Goal: Information Seeking & Learning: Learn about a topic

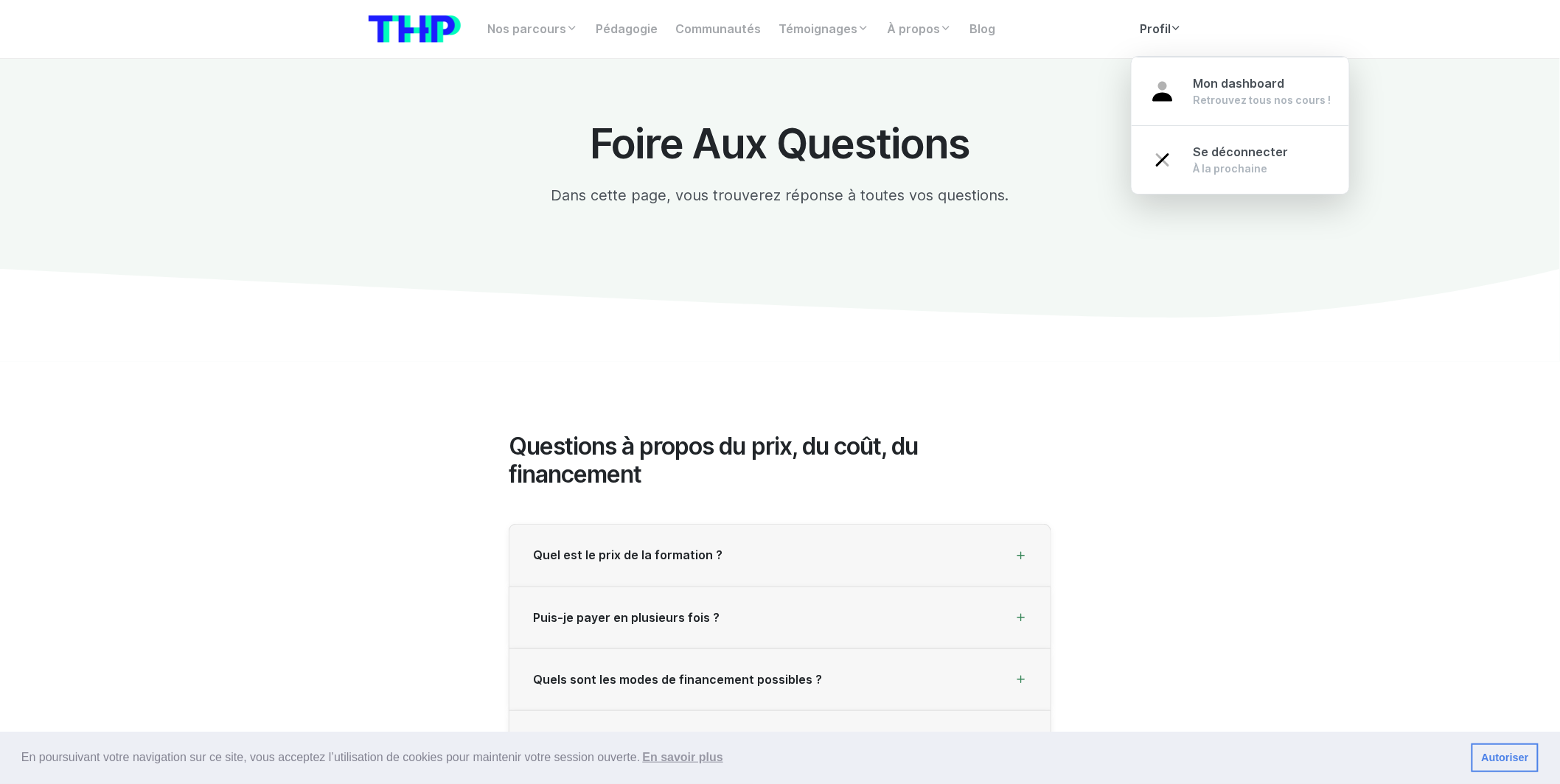
click at [1133, 34] on link "Profil" at bounding box center [1161, 29] width 61 height 29
click at [1149, 43] on link "Profil" at bounding box center [1161, 29] width 61 height 29
click at [1161, 38] on link "Profil" at bounding box center [1161, 29] width 61 height 29
click at [1208, 98] on div "Retrouvez tous nos cours !" at bounding box center [1263, 100] width 138 height 15
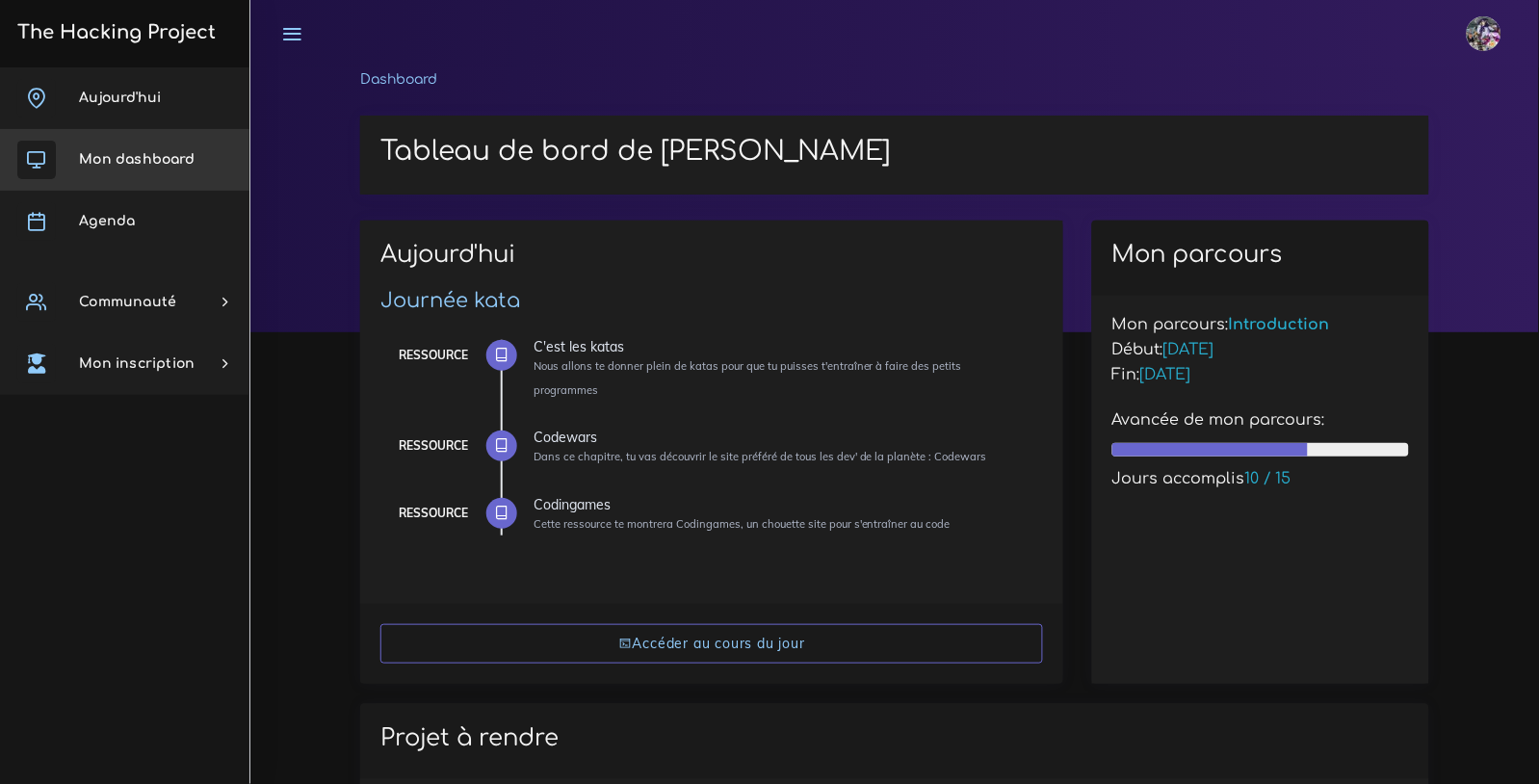
click at [155, 169] on link "Mon dashboard" at bounding box center [124, 159] width 249 height 62
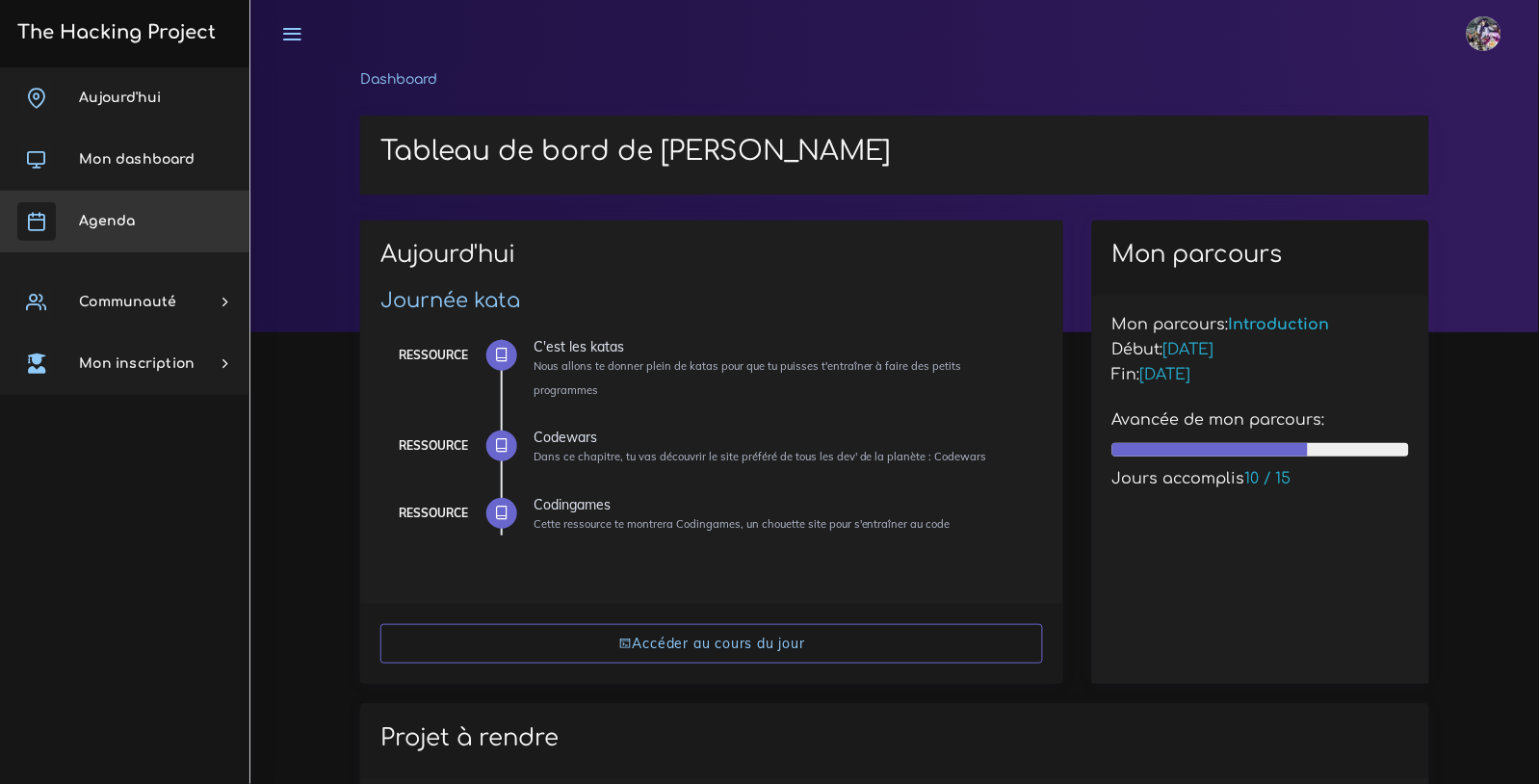
click at [133, 219] on span "Agenda" at bounding box center [106, 221] width 56 height 15
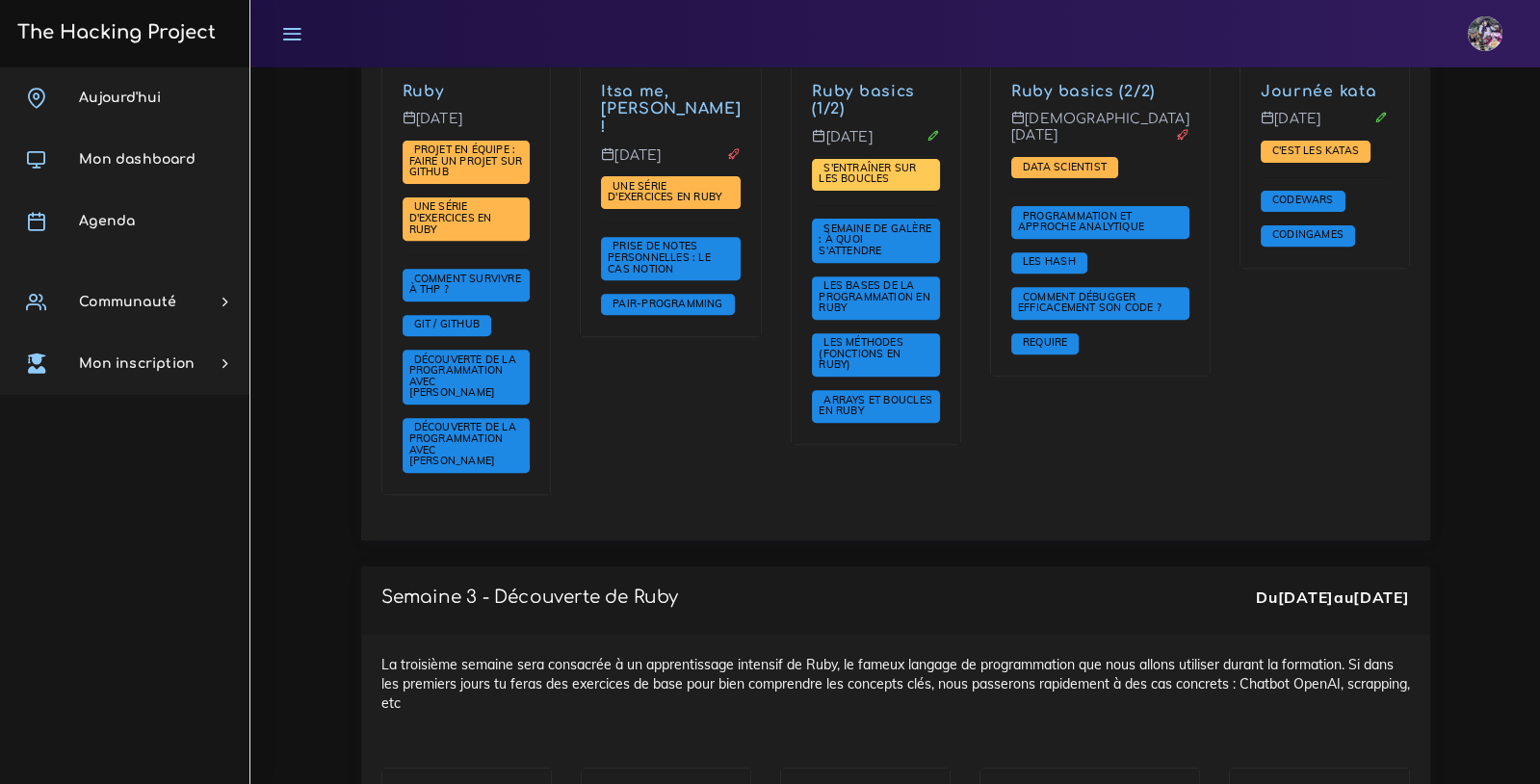
scroll to position [1500, 0]
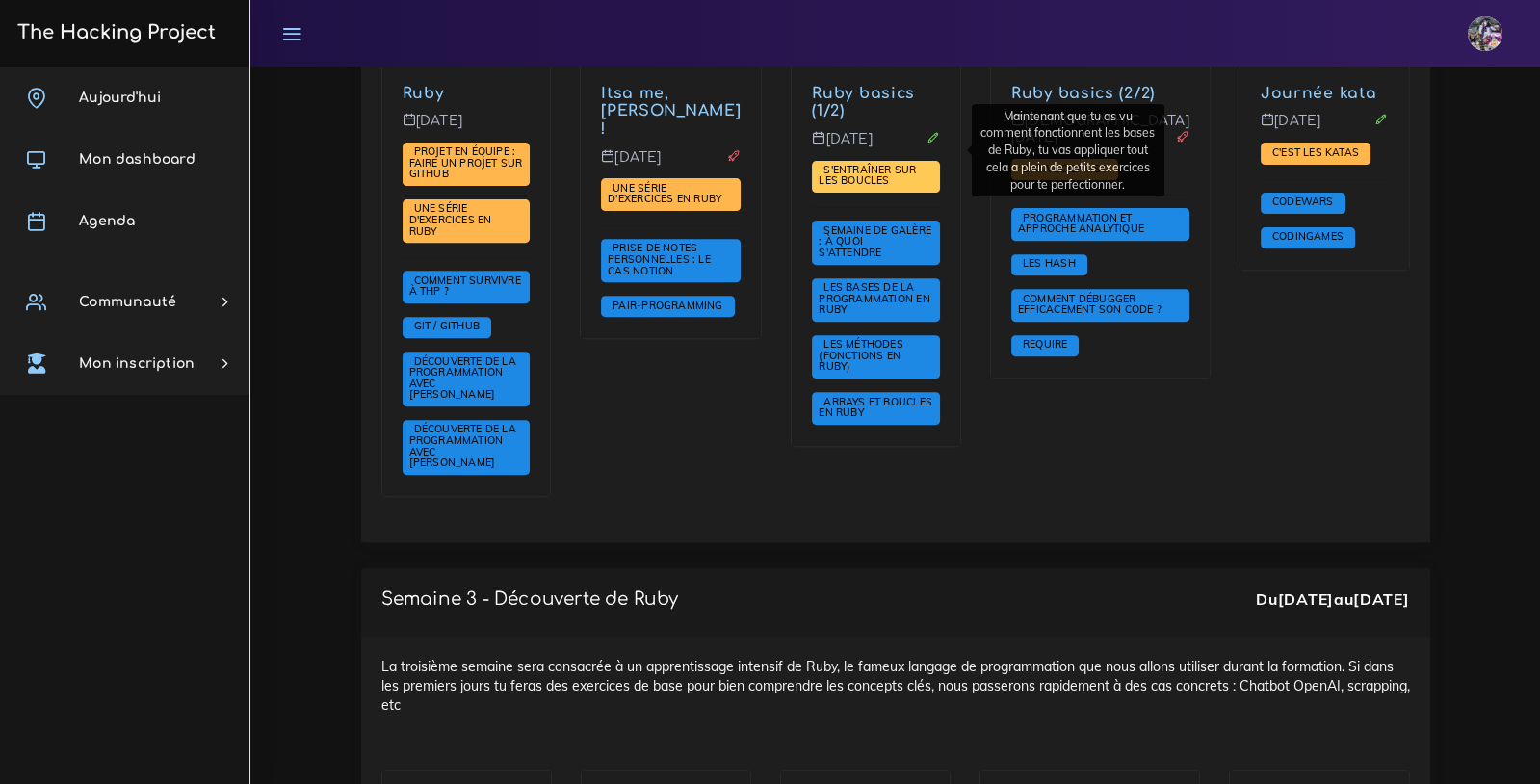
click at [916, 163] on span "S'entraîner sur les boucles" at bounding box center [867, 176] width 98 height 25
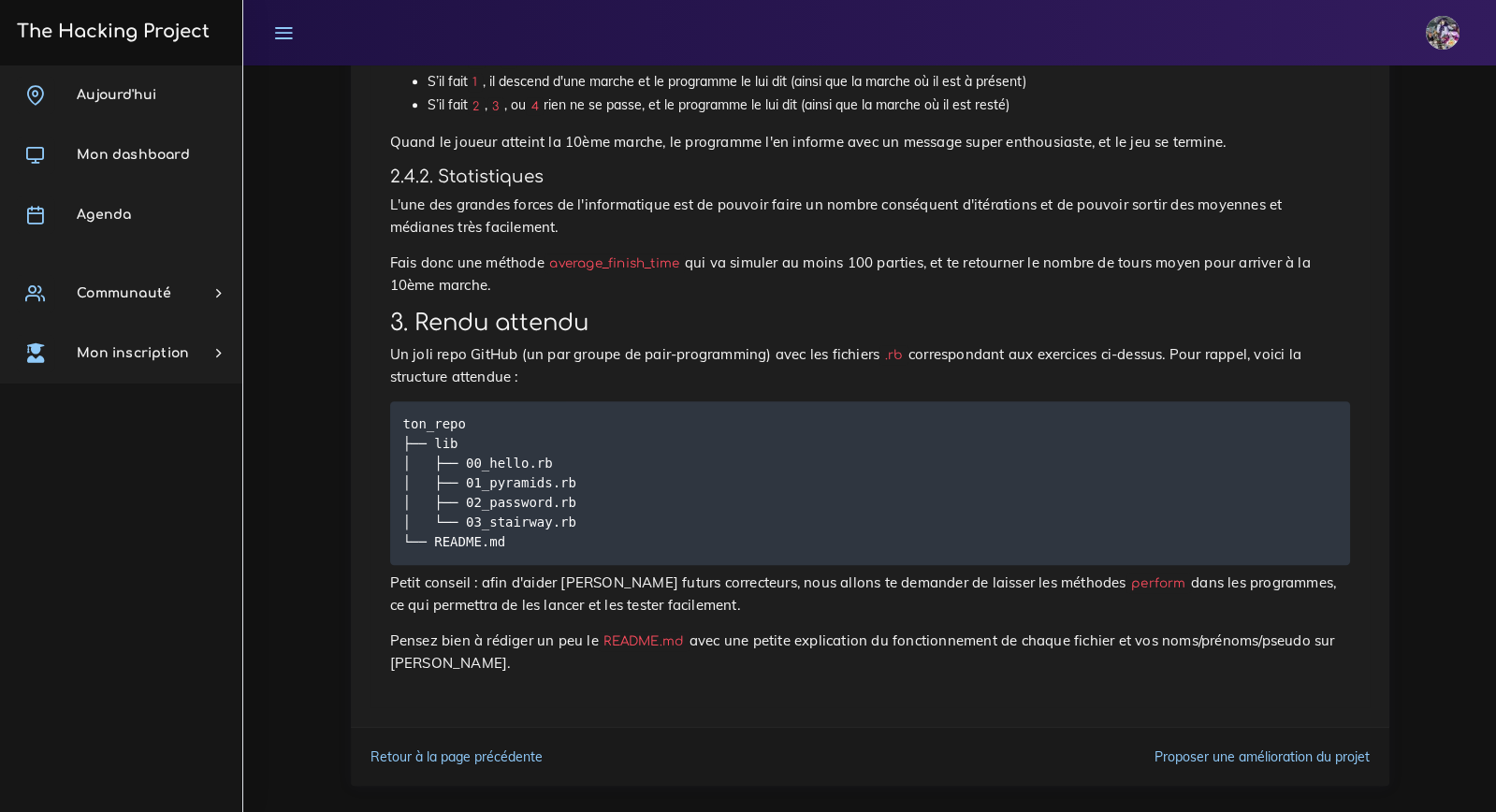
scroll to position [3179, 0]
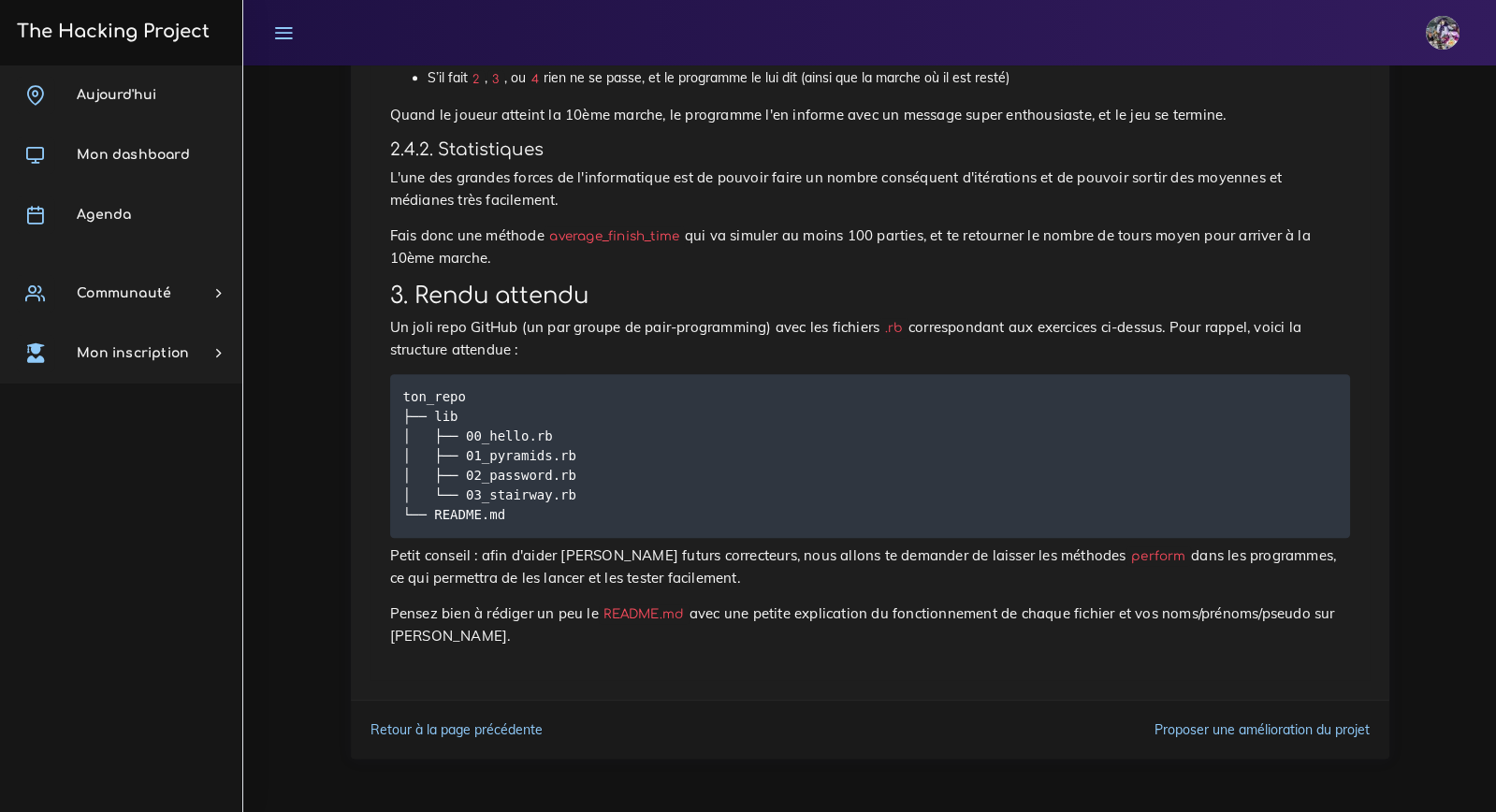
click at [478, 725] on link "Retour à la page précédente" at bounding box center [456, 729] width 172 height 17
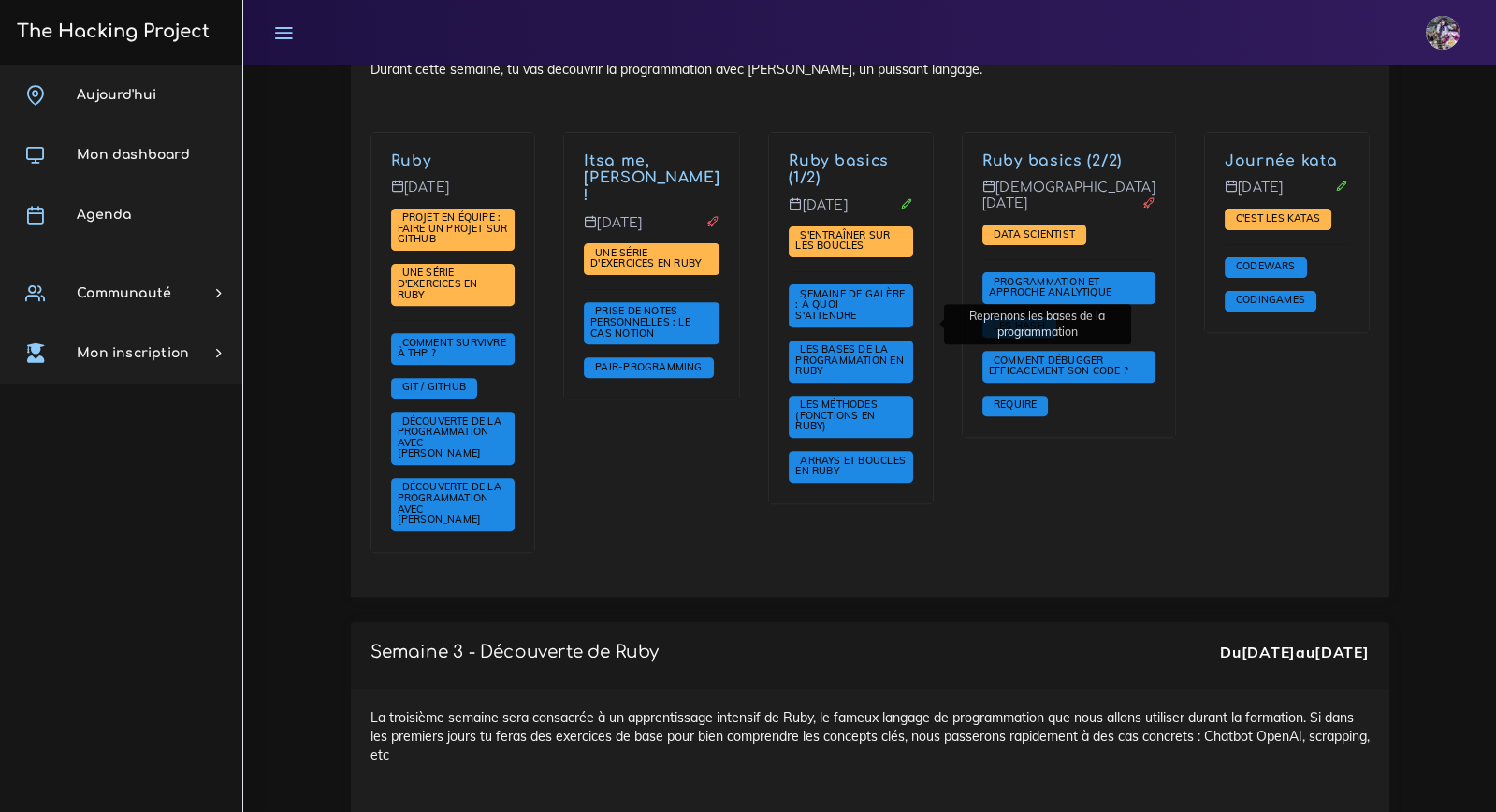
scroll to position [1387, 0]
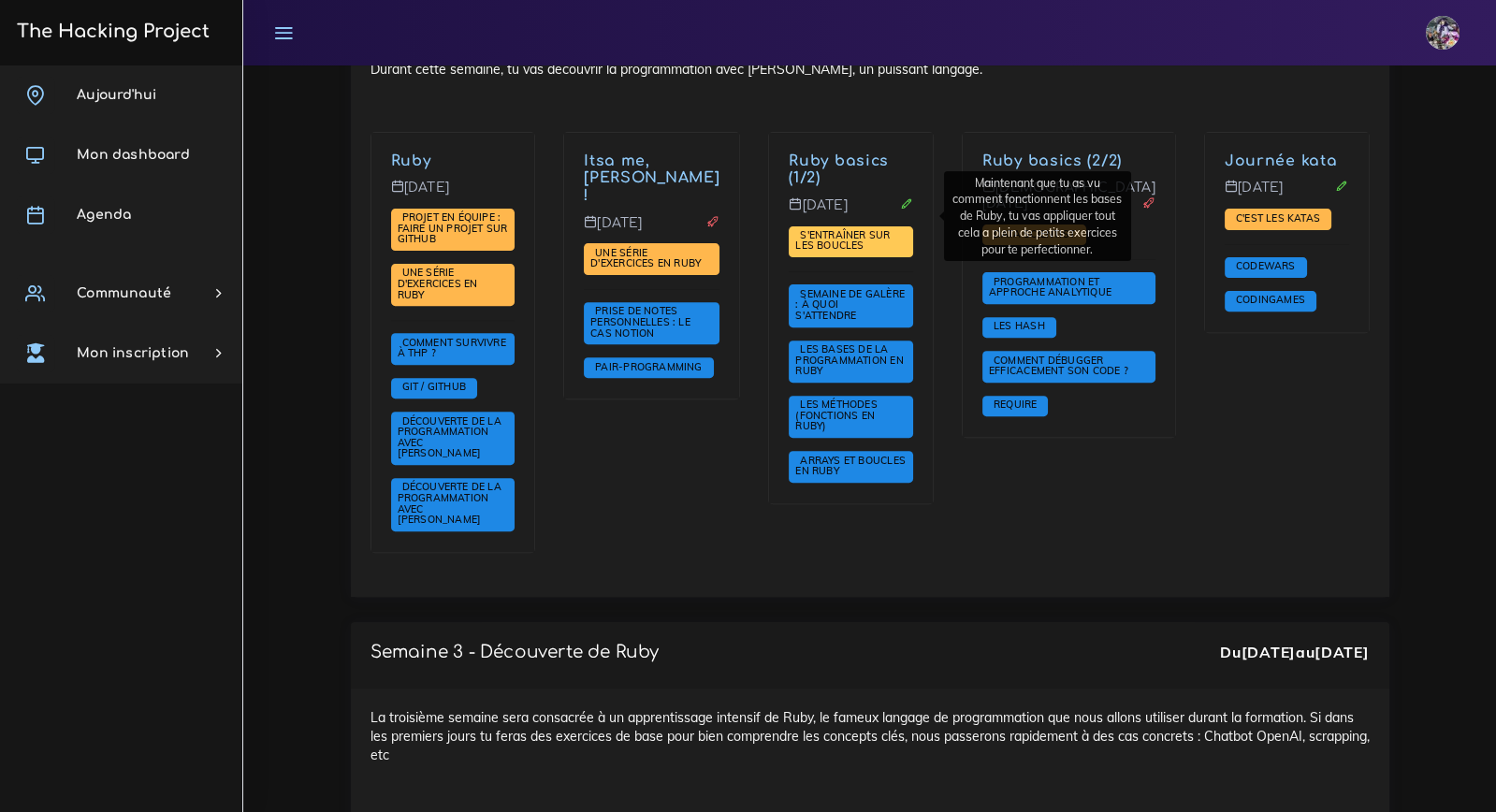
click at [881, 227] on span "S'entraîner sur les boucles" at bounding box center [850, 243] width 124 height 32
click at [835, 229] on span "S'entraîner sur les boucles" at bounding box center [842, 241] width 95 height 25
click at [682, 427] on div "Itsa me, Mario ! Mardi 9 sept. Une série d'exercices en Ruby Prise de notes per…" at bounding box center [652, 355] width 205 height 446
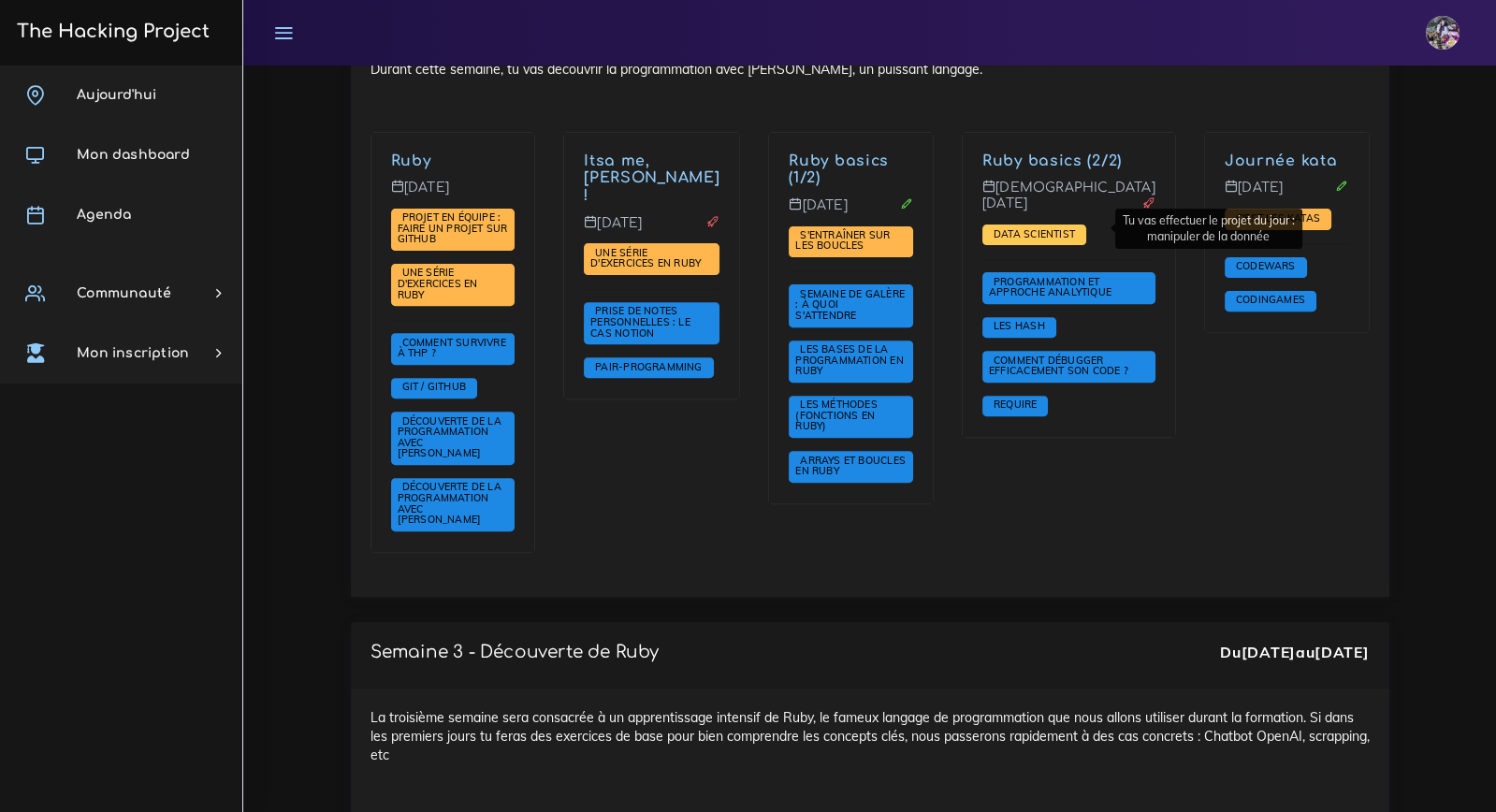
click at [1053, 230] on span "Data scientist" at bounding box center [1034, 234] width 91 height 13
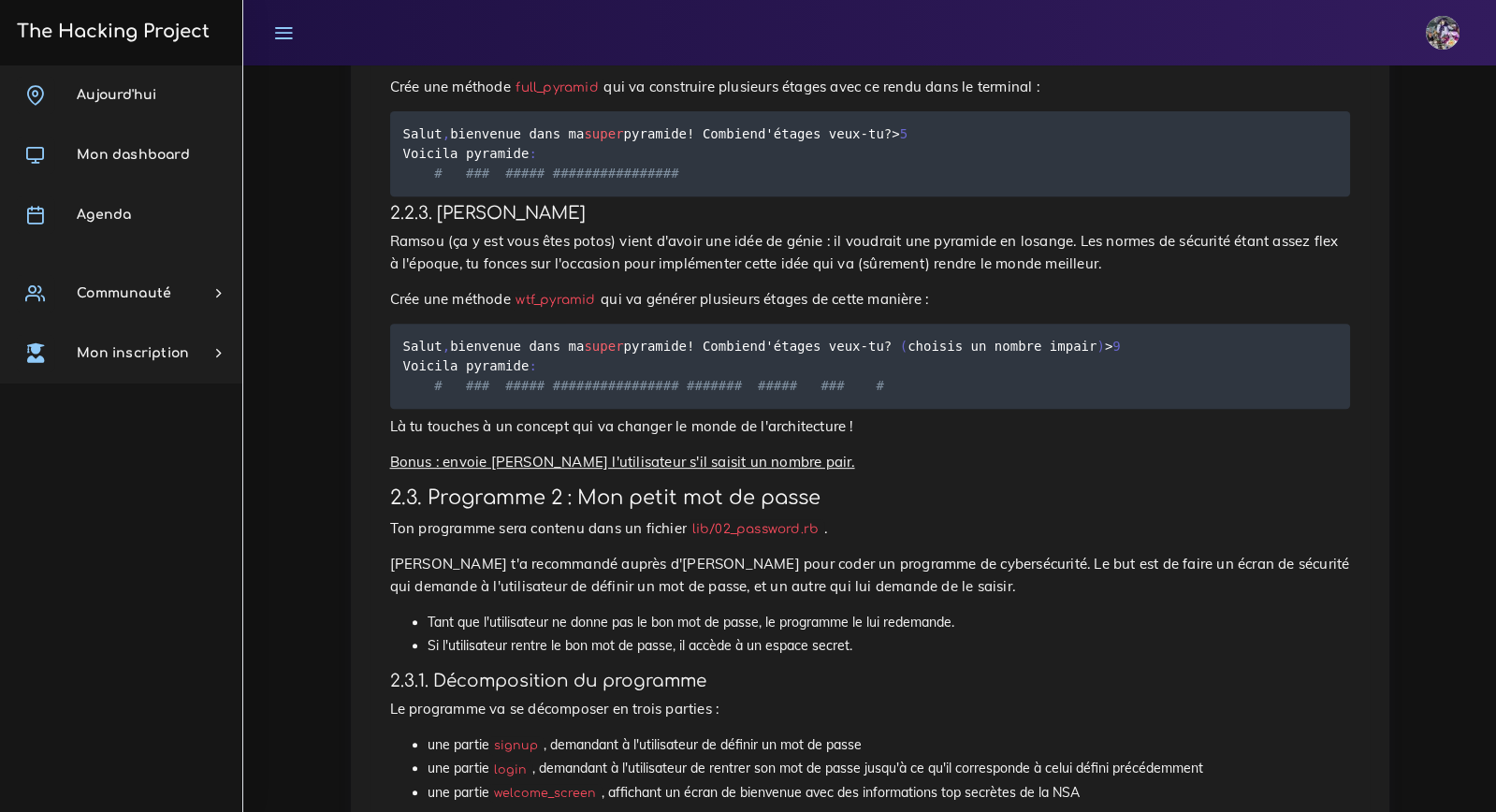
scroll to position [1539, 0]
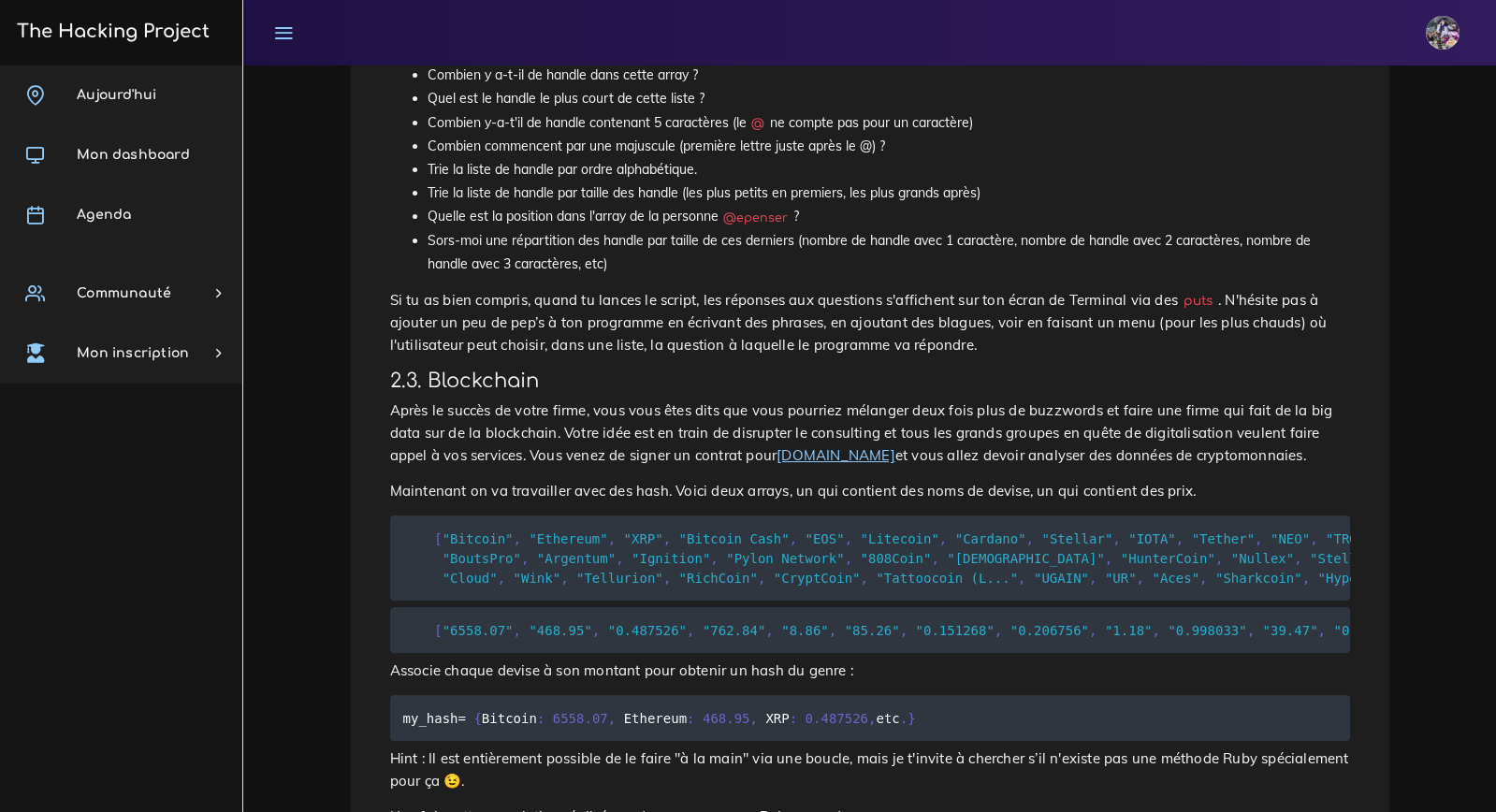
scroll to position [1176, 0]
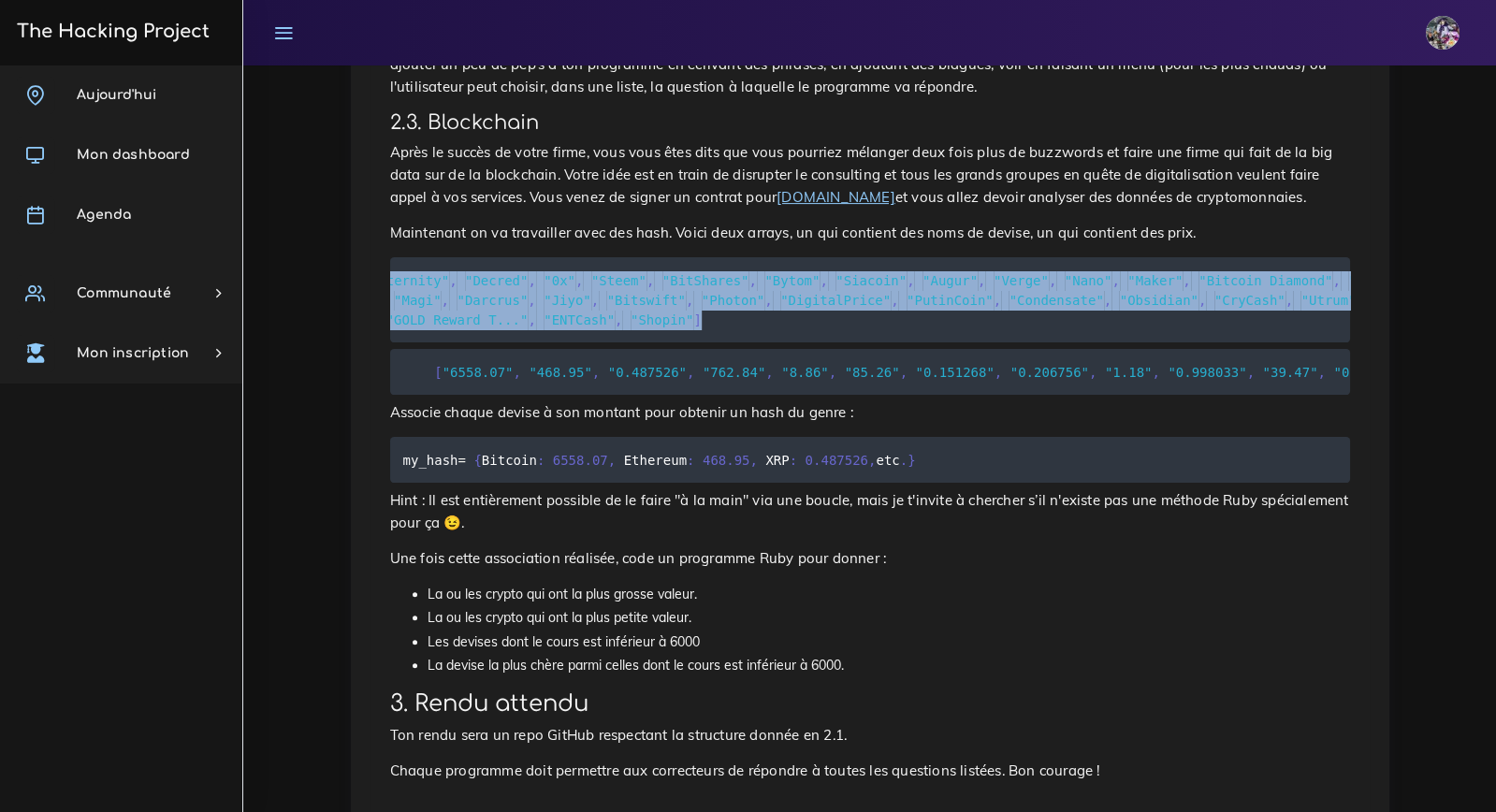
drag, startPoint x: 615, startPoint y: 324, endPoint x: 1357, endPoint y: 332, distance: 742.0
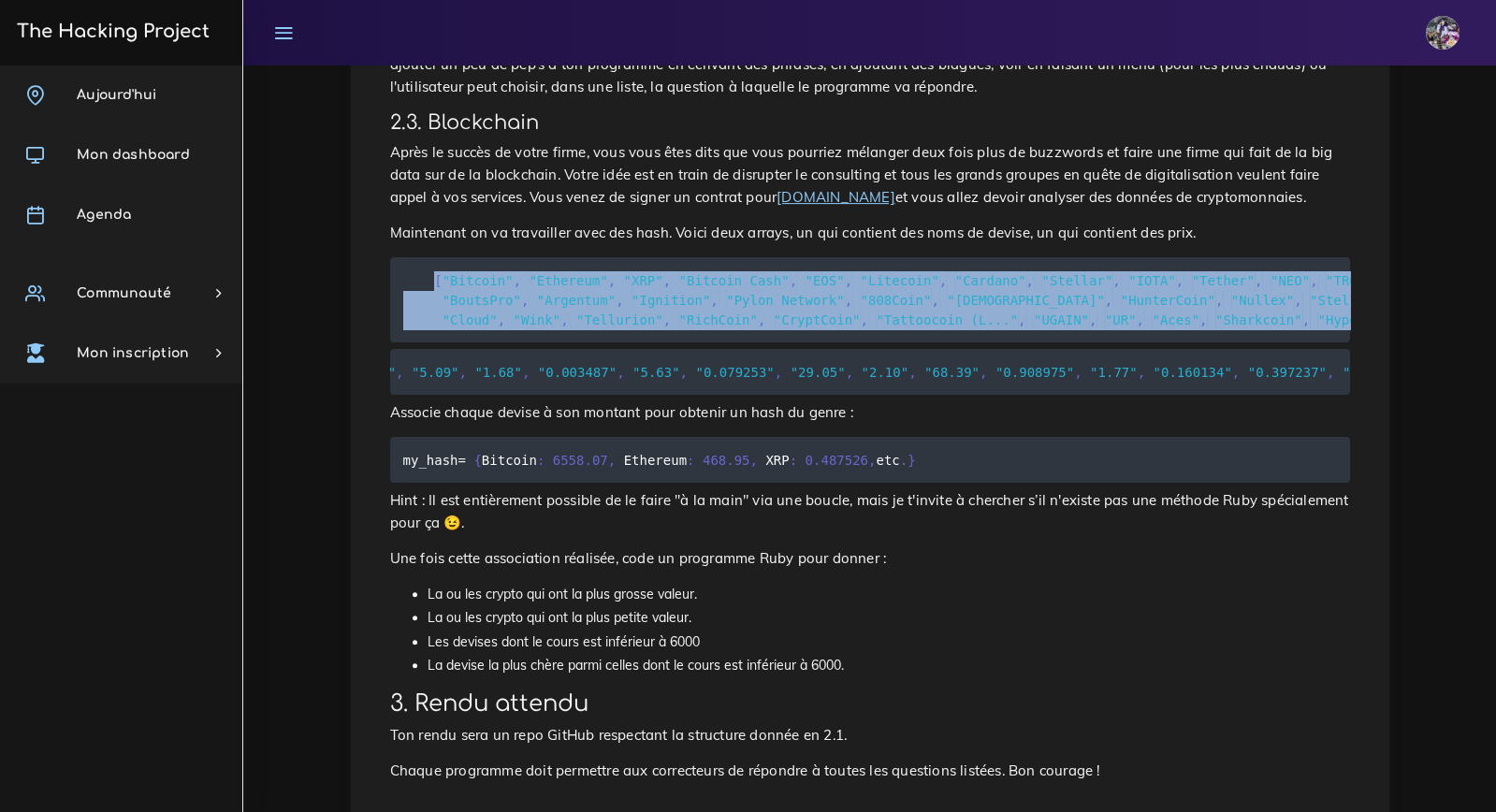
click at [395, 325] on pre "[ "Bitcoin" , "Ethereum" , "XRP" , "Bitcoin Cash" , "EOS" , "Litecoin" , "Carda…" at bounding box center [870, 300] width 960 height 85
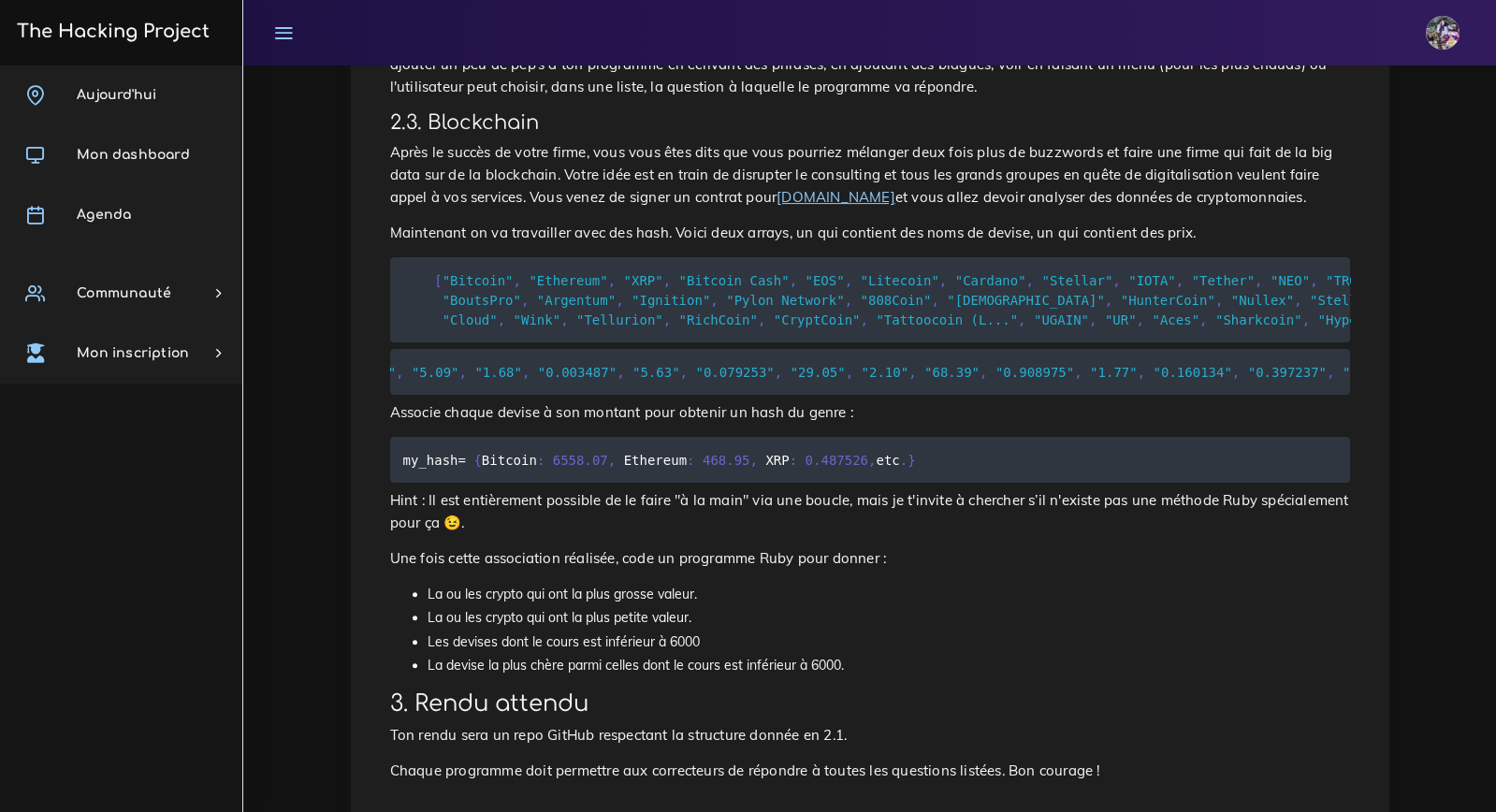
click at [438, 287] on span "[" at bounding box center [438, 280] width 8 height 15
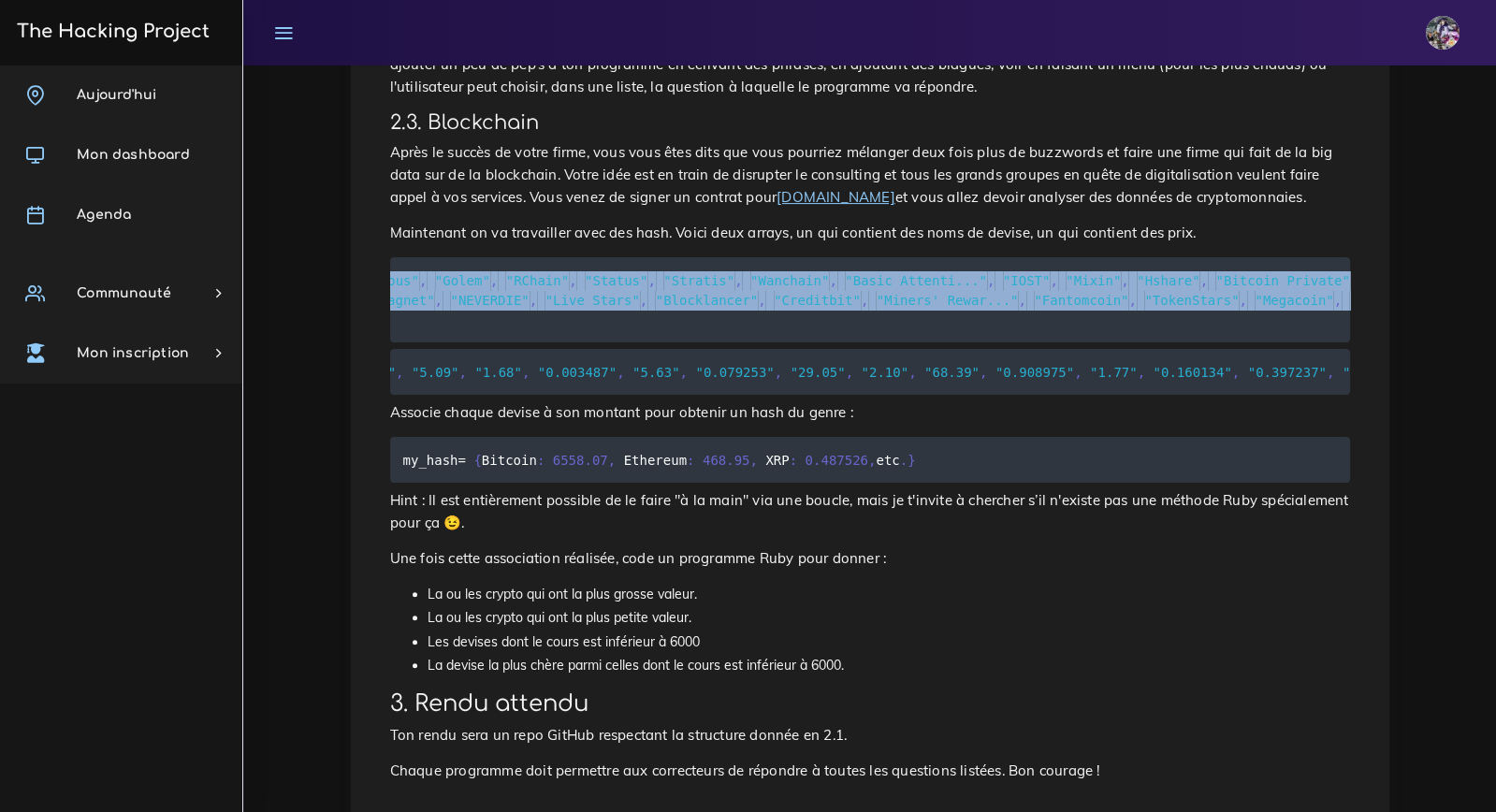
drag, startPoint x: 438, startPoint y: 296, endPoint x: 1371, endPoint y: 338, distance: 933.9
copy div "[ "Bitcoin" , "Ethereum" , "XRP" , "Bitcoin Cash" , "EOS" , "Litecoin" , "Carda…"
click at [583, 378] on span ""0.003487"" at bounding box center [577, 372] width 79 height 15
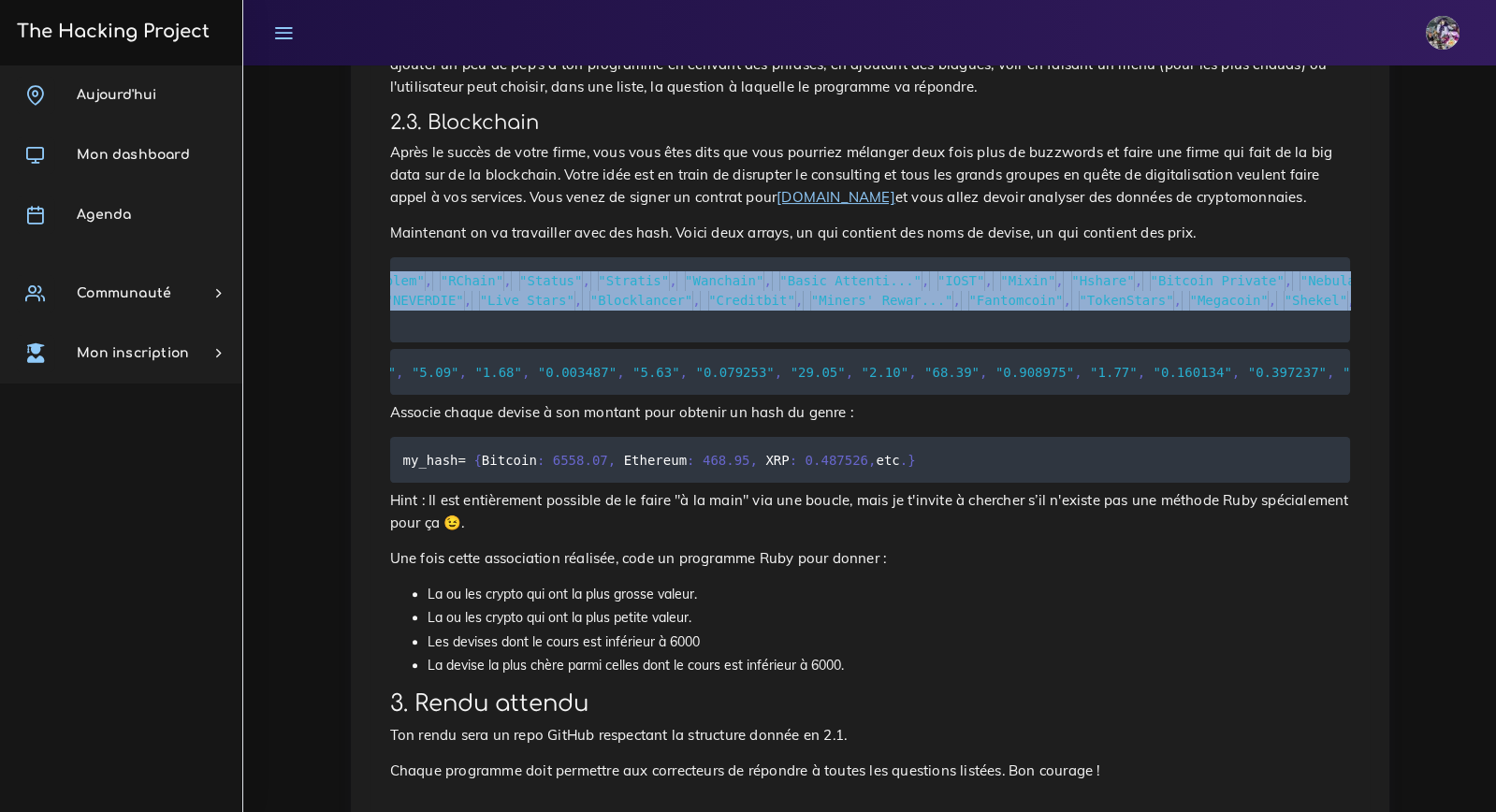
click at [583, 378] on span ""0.003487"" at bounding box center [577, 372] width 79 height 15
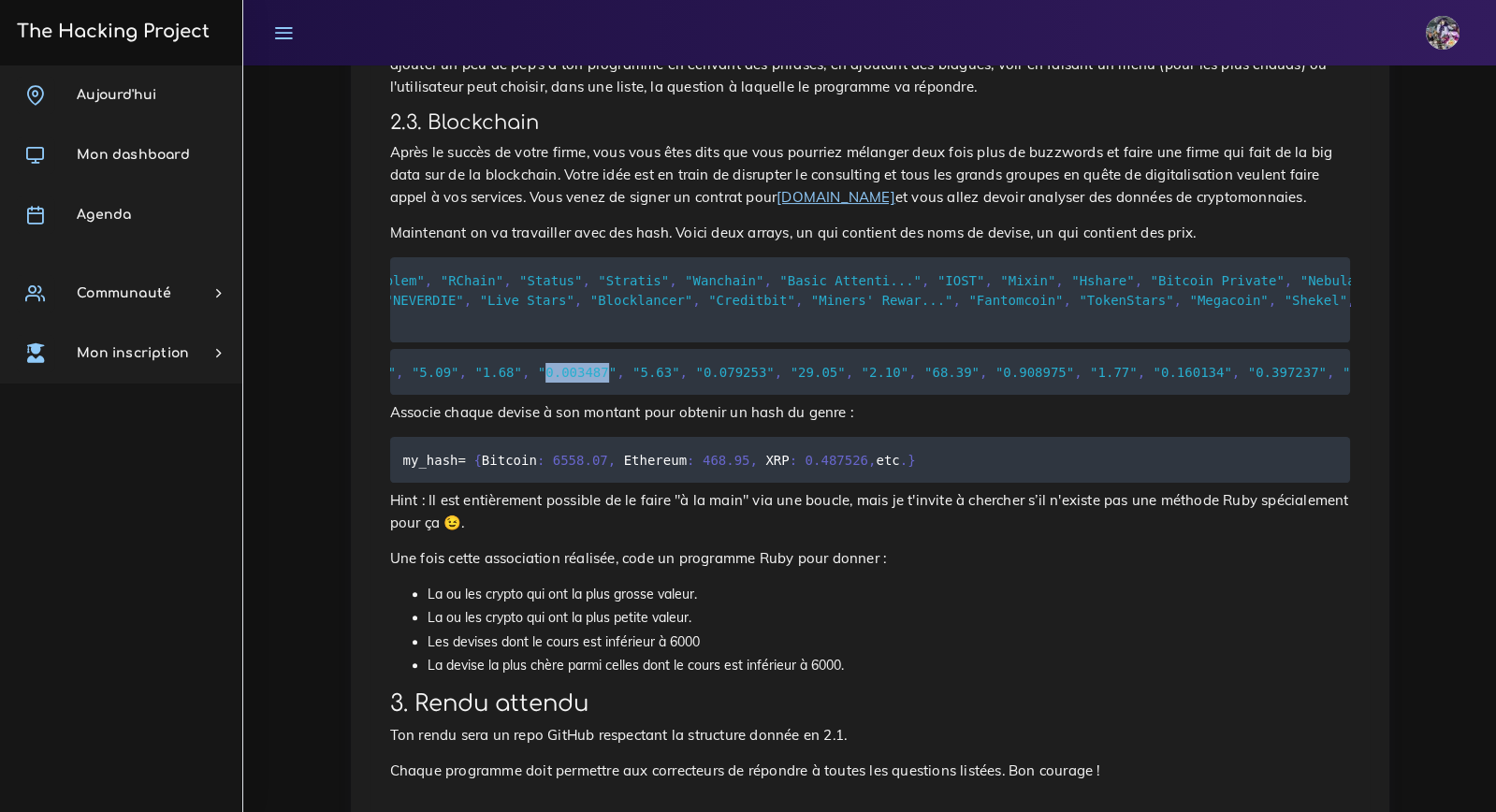
click at [584, 378] on span ""0.003487"" at bounding box center [577, 372] width 79 height 15
click at [585, 378] on span ""0.003487"" at bounding box center [577, 372] width 79 height 15
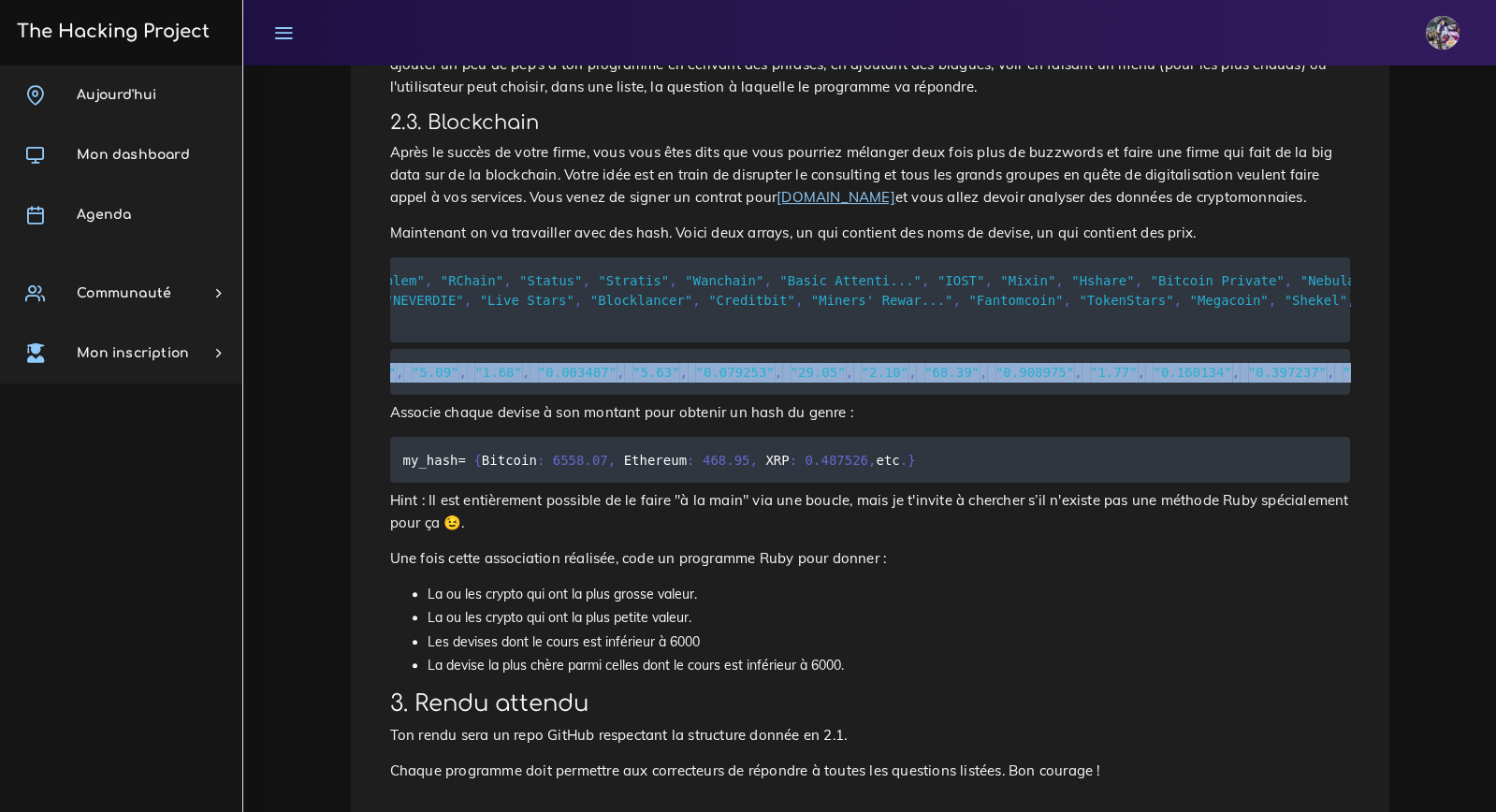
copy div "[ "6558.07" , "468.95" , "0.487526" , "762.84" , "8.86" , "85.26" , "0.151268" …"
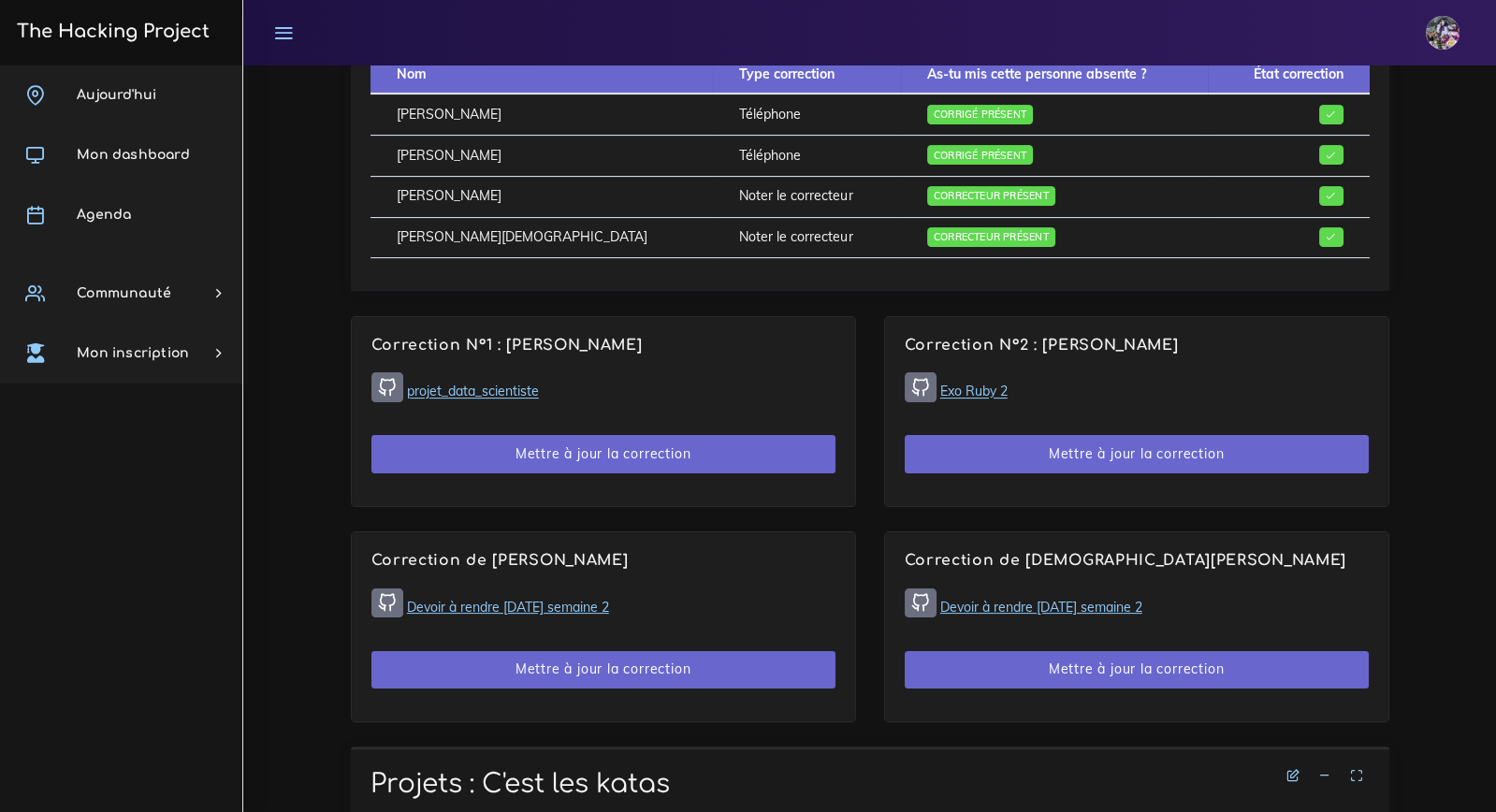
scroll to position [1112, 0]
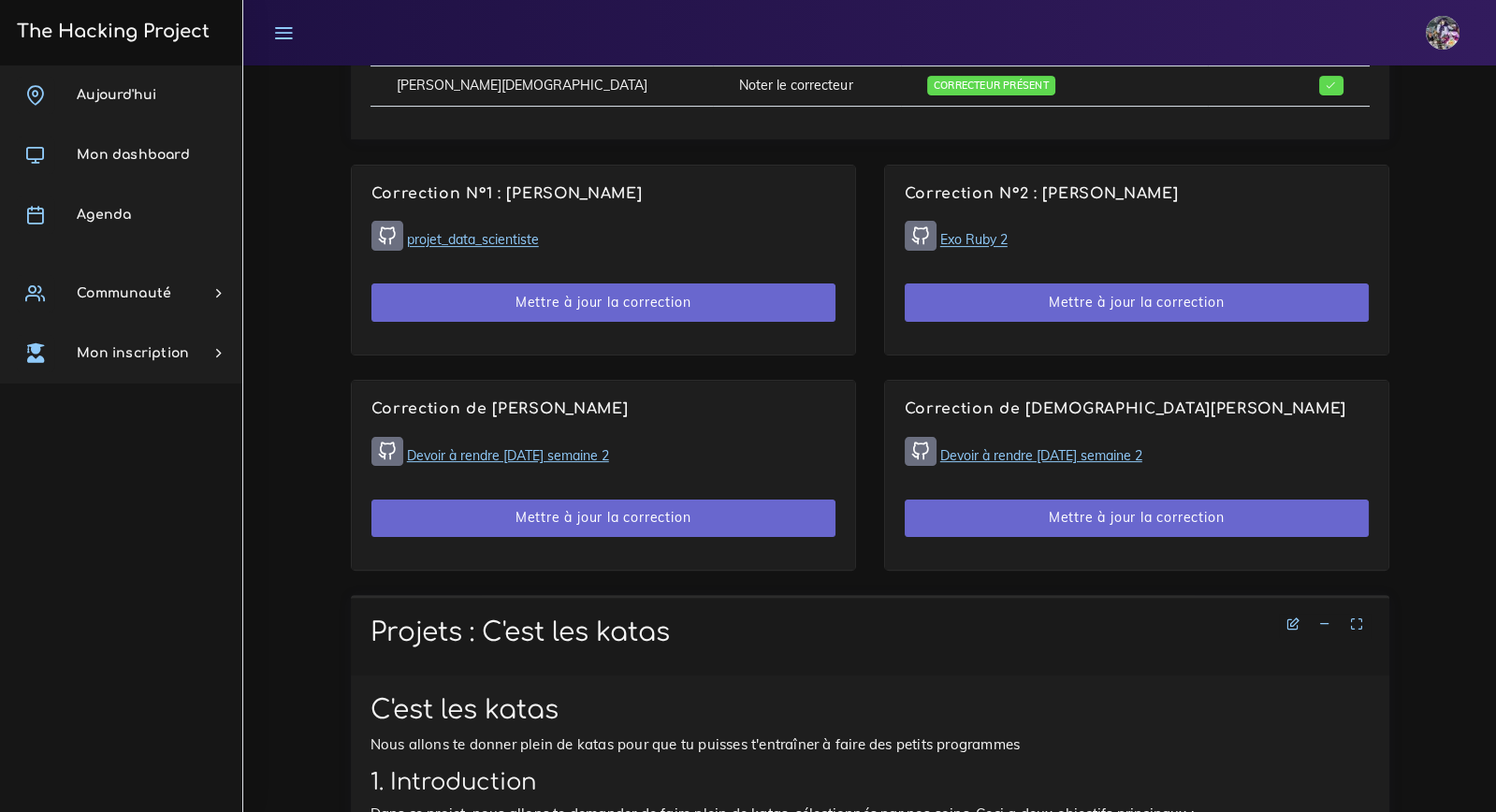
click at [520, 447] on link "Devoir à rendre [DATE] semaine 2" at bounding box center [508, 455] width 202 height 17
click at [505, 235] on link "projet_data_scientiste" at bounding box center [472, 241] width 132 height 17
